Goal: Book appointment/travel/reservation

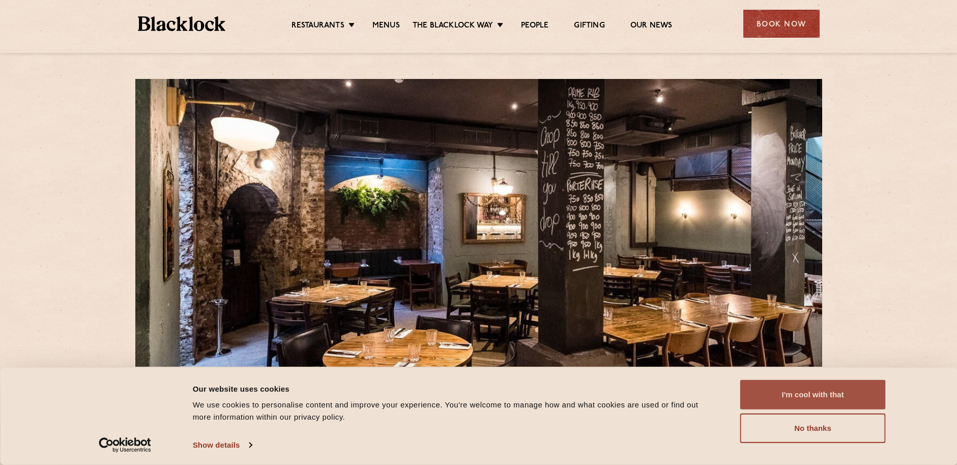
click at [784, 402] on button "I'm cool with that" at bounding box center [814, 395] width 146 height 30
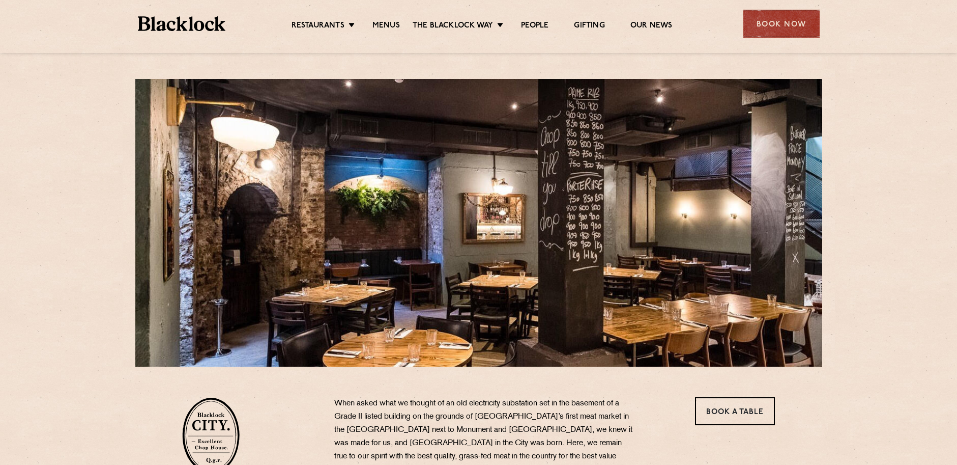
click at [773, 48] on div at bounding box center [479, 49] width 713 height 8
click at [770, 33] on div "Book Now" at bounding box center [782, 24] width 76 height 28
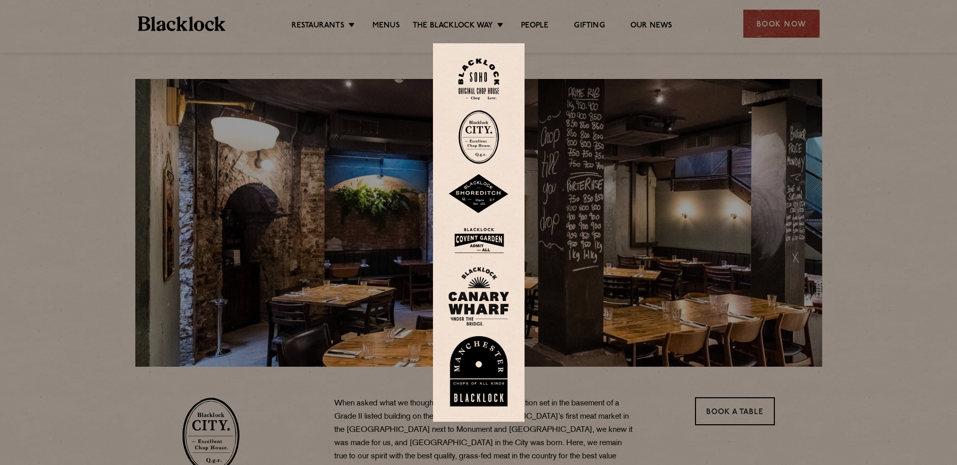
click at [476, 141] on img at bounding box center [479, 137] width 41 height 54
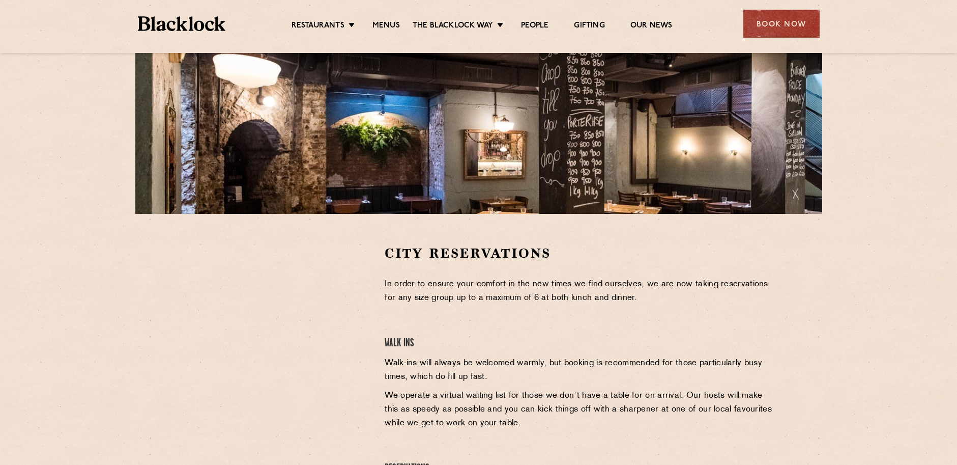
scroll to position [254, 0]
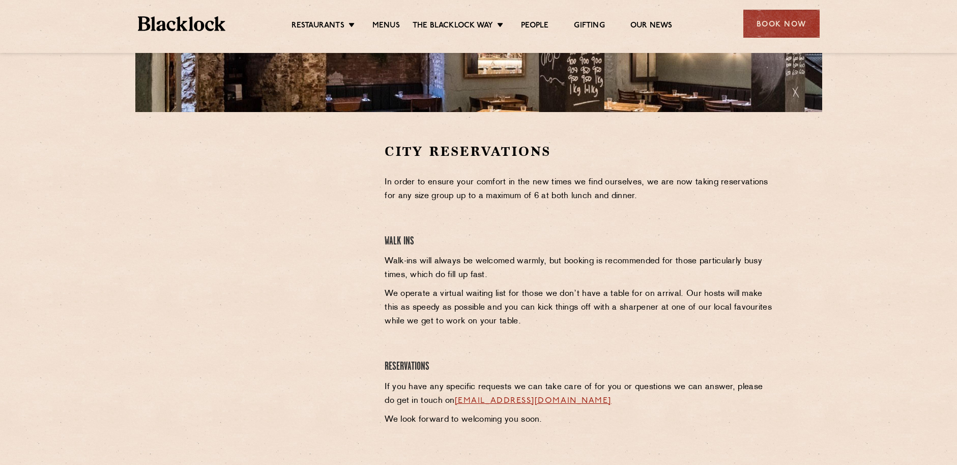
click at [345, 179] on div at bounding box center [275, 219] width 187 height 153
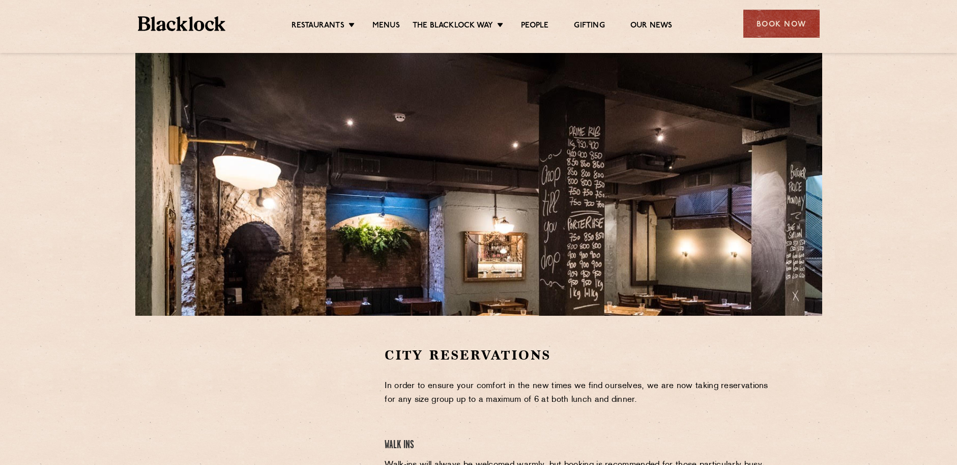
scroll to position [102, 0]
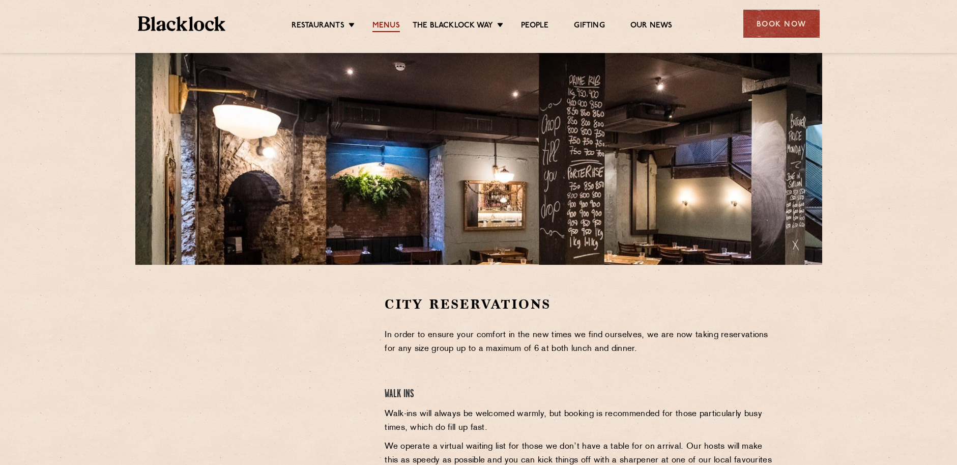
click at [388, 27] on link "Menus" at bounding box center [386, 26] width 27 height 11
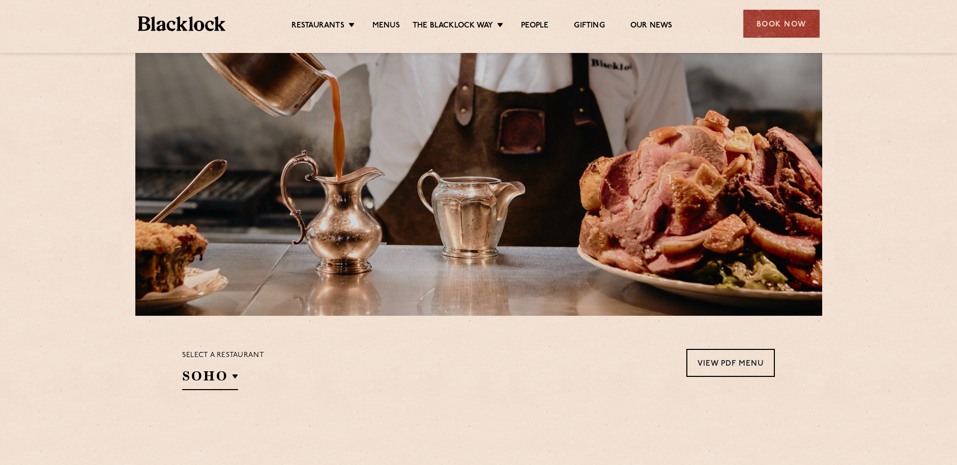
scroll to position [204, 0]
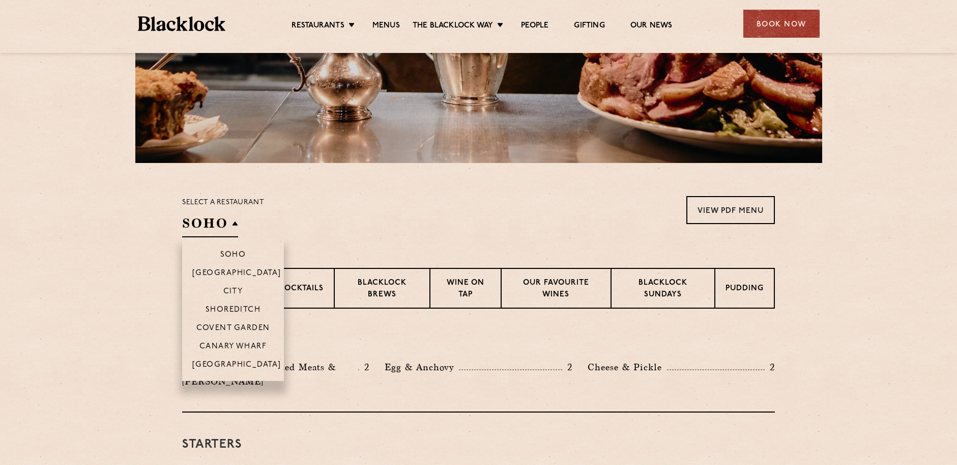
click at [203, 226] on h2 "SOHO" at bounding box center [210, 225] width 56 height 23
click at [226, 289] on p "City" at bounding box center [233, 292] width 20 height 10
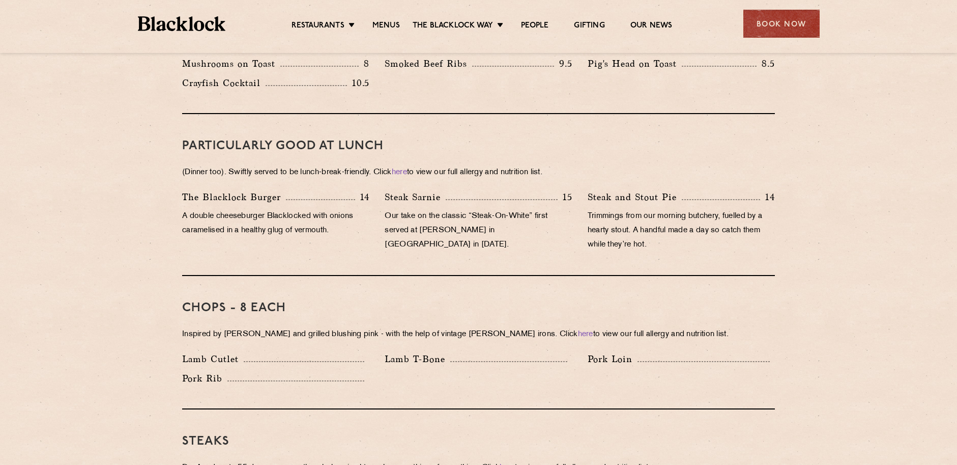
scroll to position [458, 0]
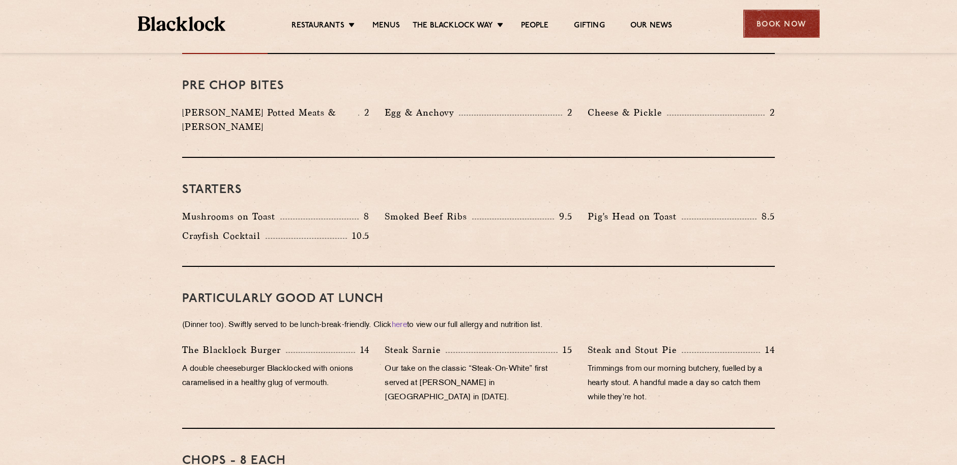
click at [764, 25] on div "Book Now" at bounding box center [782, 24] width 76 height 28
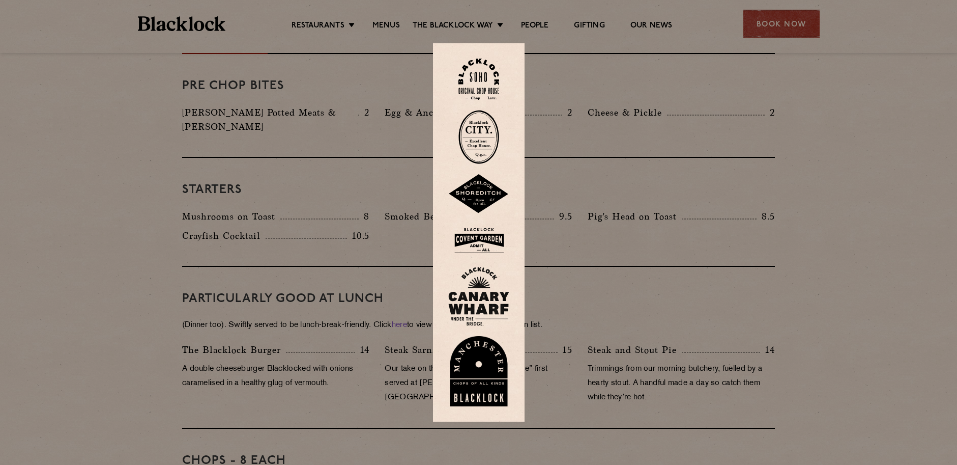
click at [484, 136] on img at bounding box center [479, 137] width 41 height 54
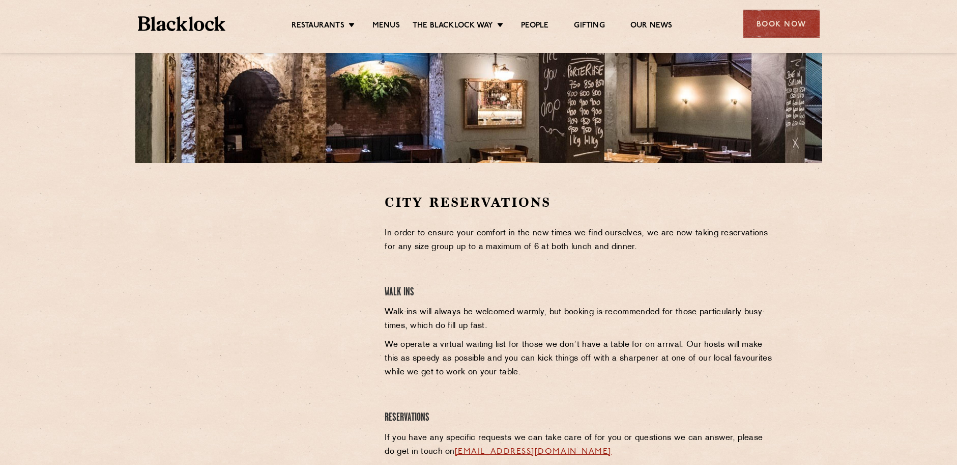
scroll to position [254, 0]
